Goal: Task Accomplishment & Management: Manage account settings

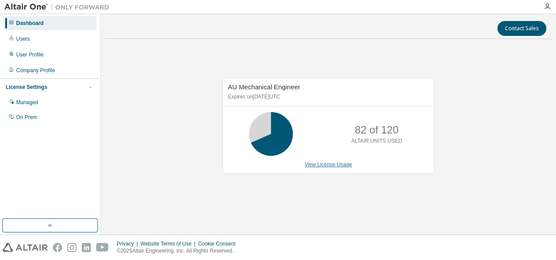
click at [335, 164] on link "View License Usage" at bounding box center [329, 164] width 48 height 6
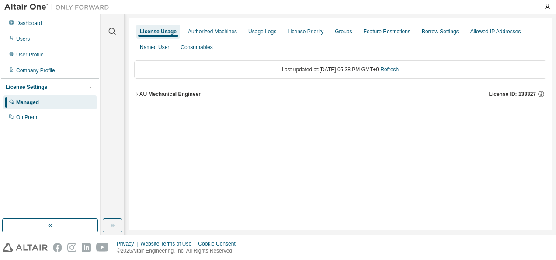
click at [144, 91] on div "AU Mechanical Engineer" at bounding box center [169, 93] width 61 height 7
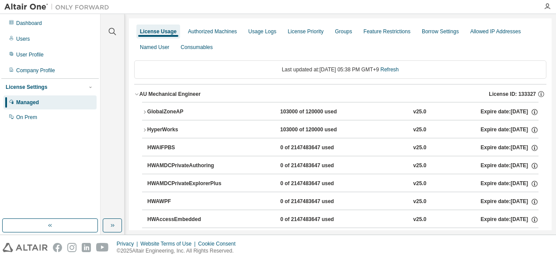
click at [148, 128] on div "HyperWorks" at bounding box center [186, 130] width 79 height 8
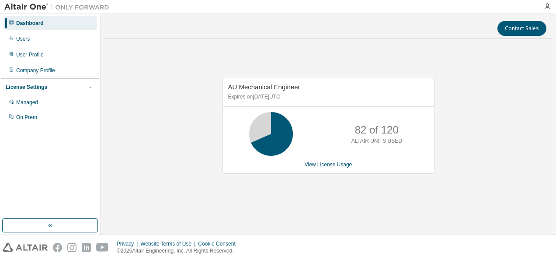
click at [175, 114] on div "AU Mechanical Engineer Expires on [DATE] UTC 82 of 120 ALTAIR UNITS USED View L…" at bounding box center [328, 130] width 447 height 169
